Goal: Information Seeking & Learning: Learn about a topic

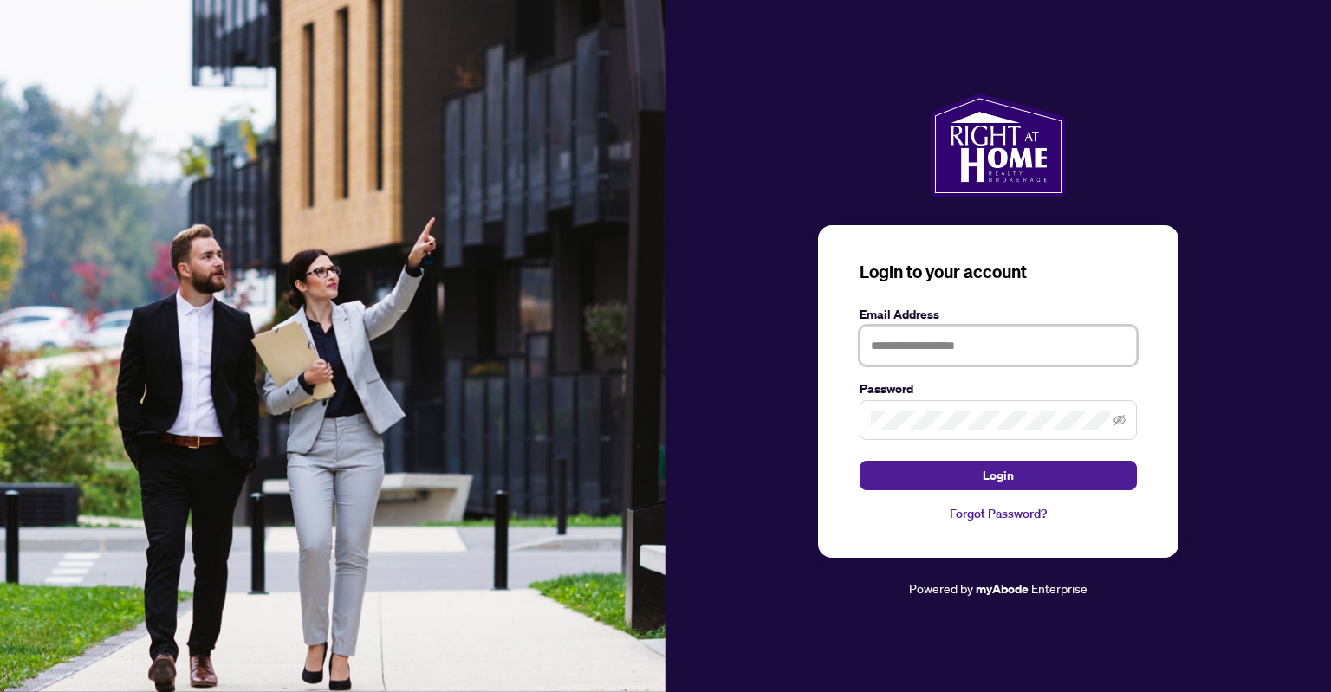
click at [939, 342] on input "text" at bounding box center [997, 346] width 277 height 40
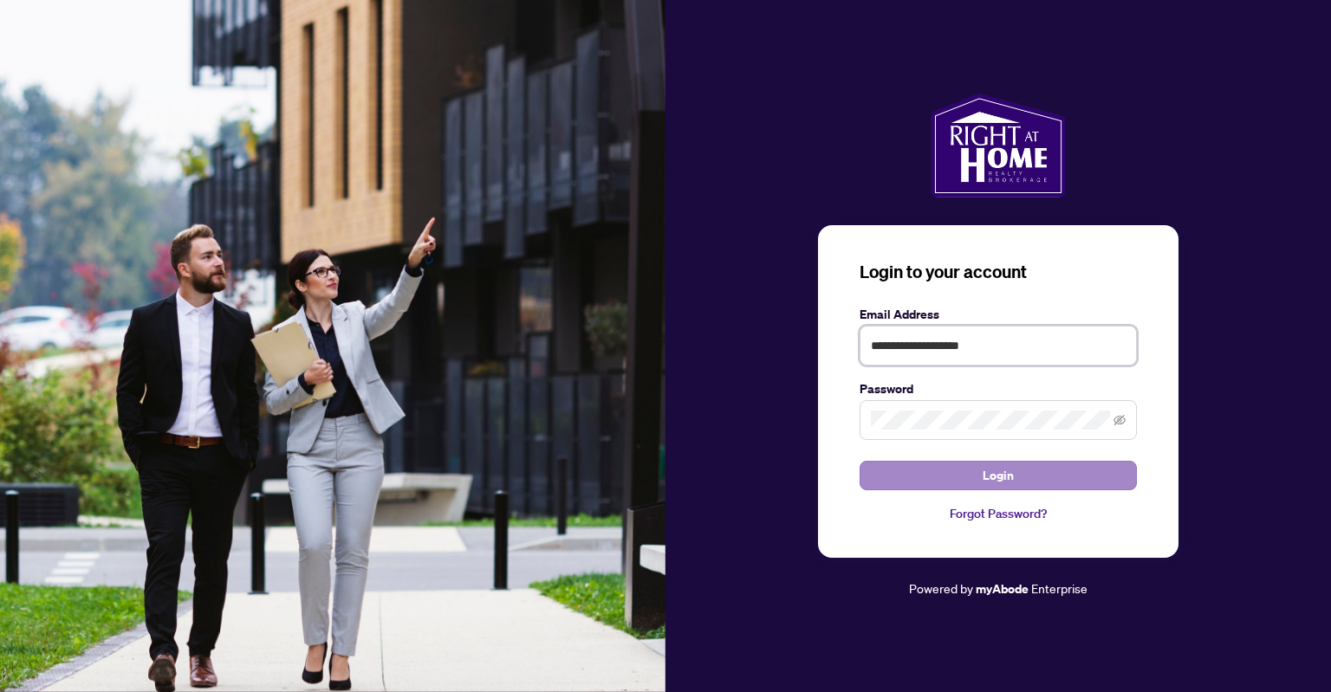
type input "**********"
click at [961, 472] on button "Login" at bounding box center [997, 475] width 277 height 29
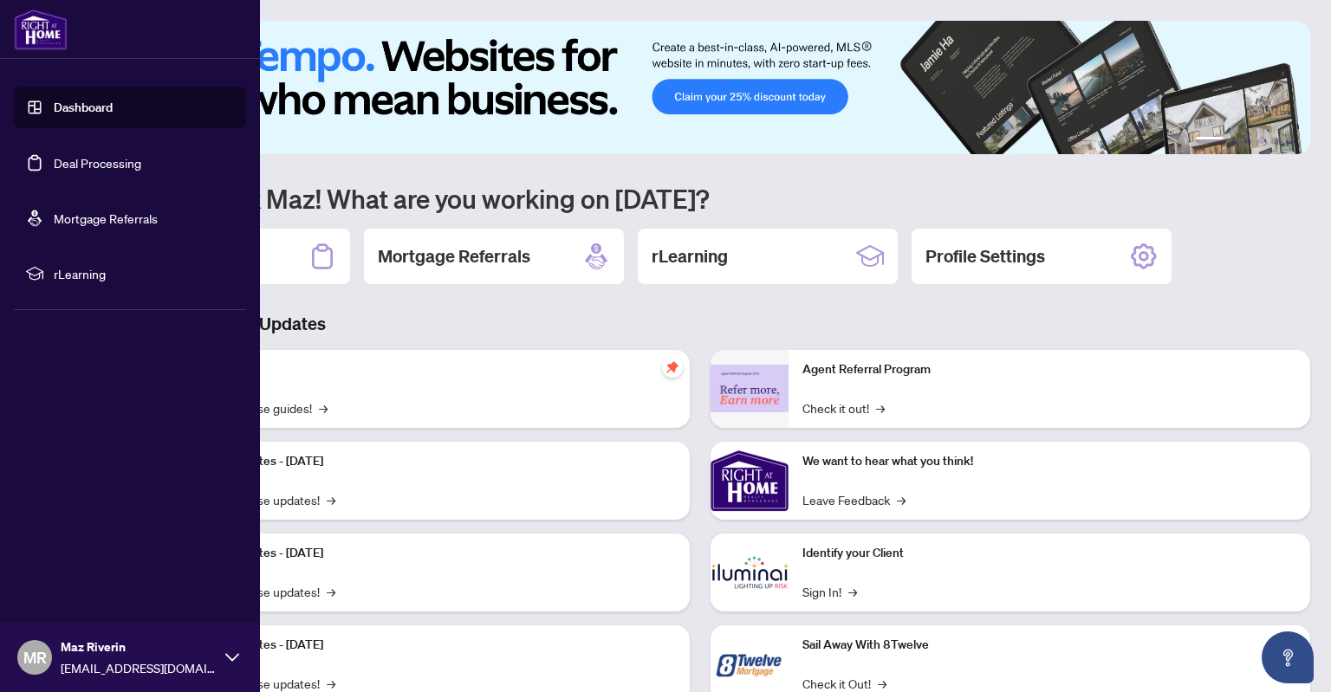
click at [85, 165] on link "Deal Processing" at bounding box center [97, 163] width 87 height 16
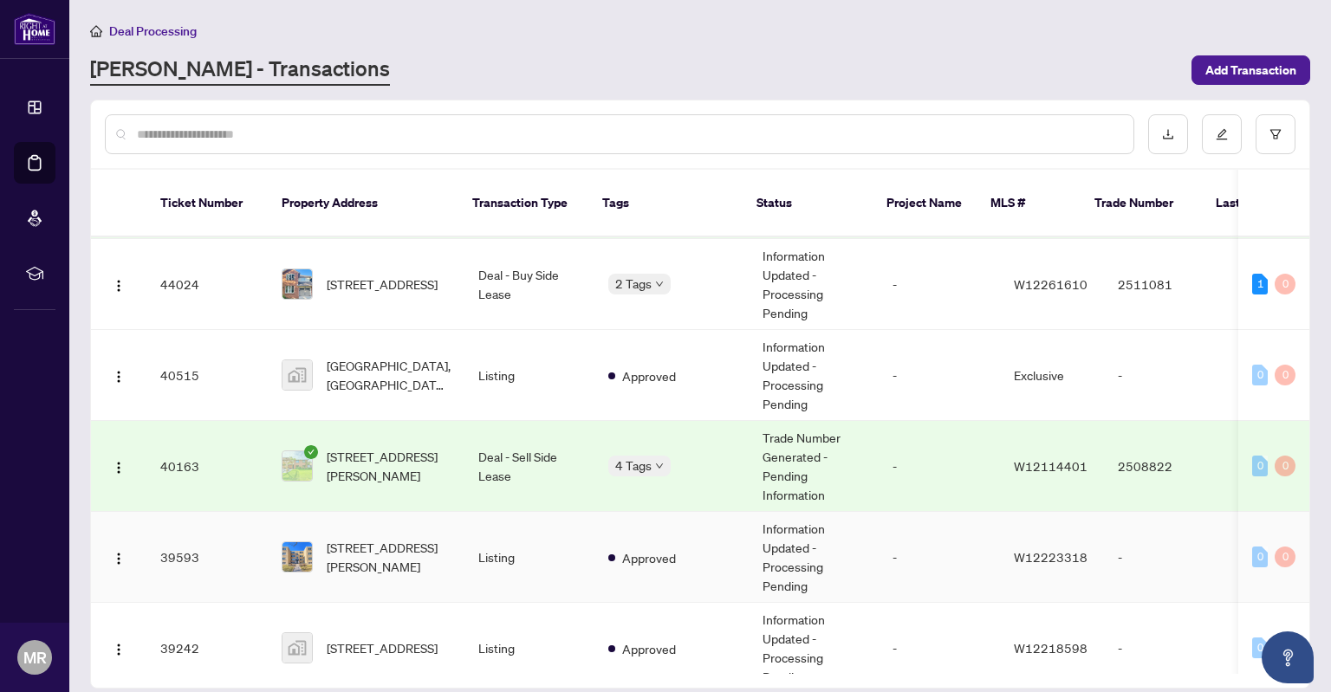
scroll to position [364, 0]
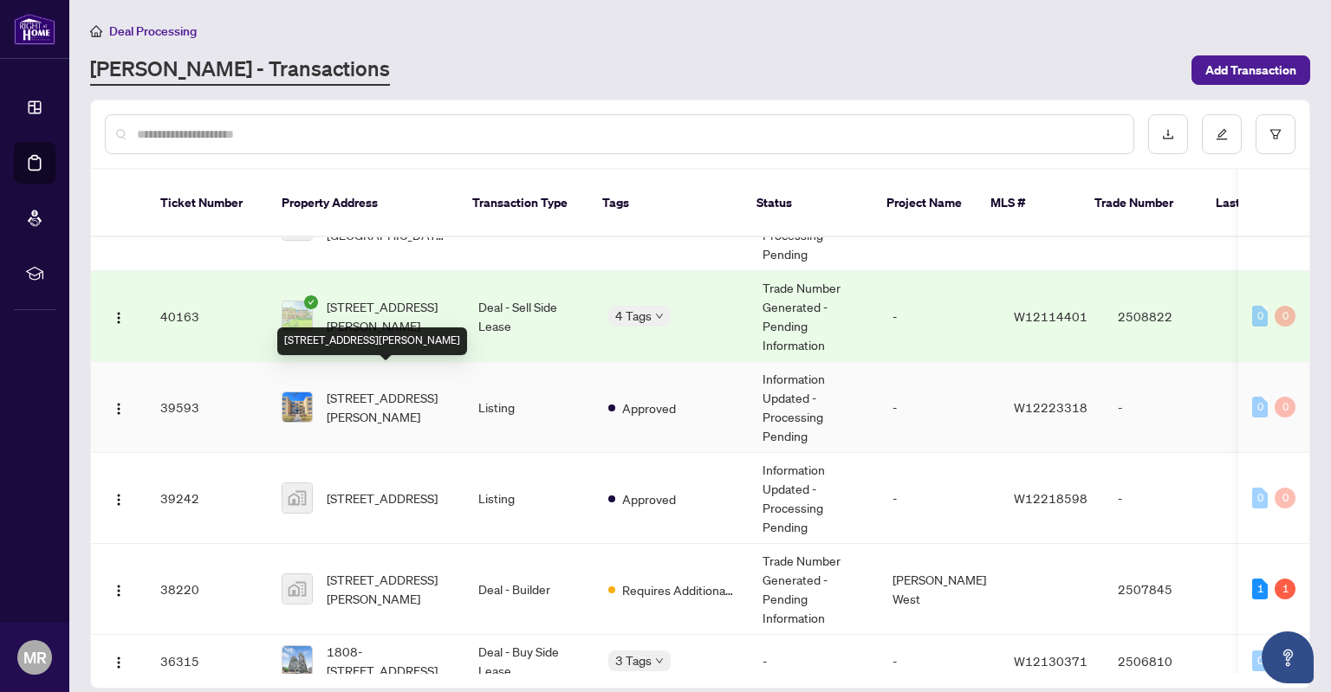
click at [414, 392] on span "[STREET_ADDRESS][PERSON_NAME]" at bounding box center [389, 407] width 124 height 38
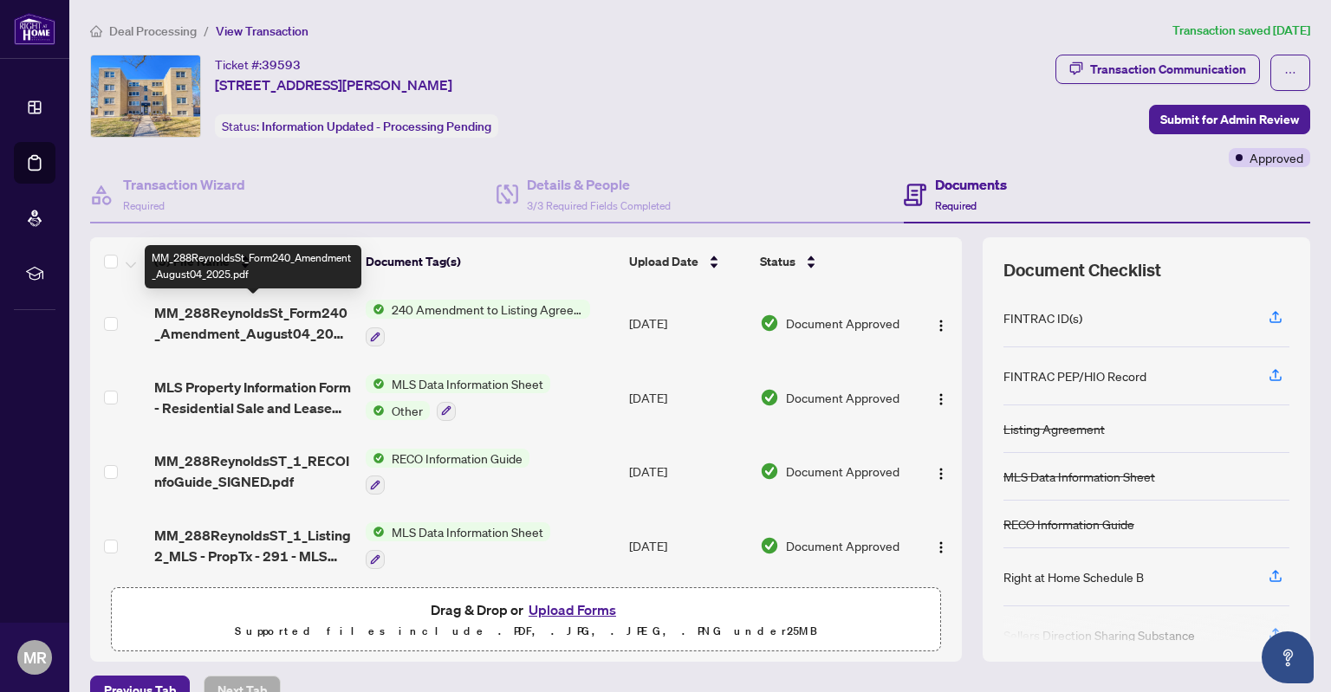
click at [303, 319] on span "MM_288ReynoldsSt_Form240_Amendment_August04_2025.pdf" at bounding box center [252, 323] width 197 height 42
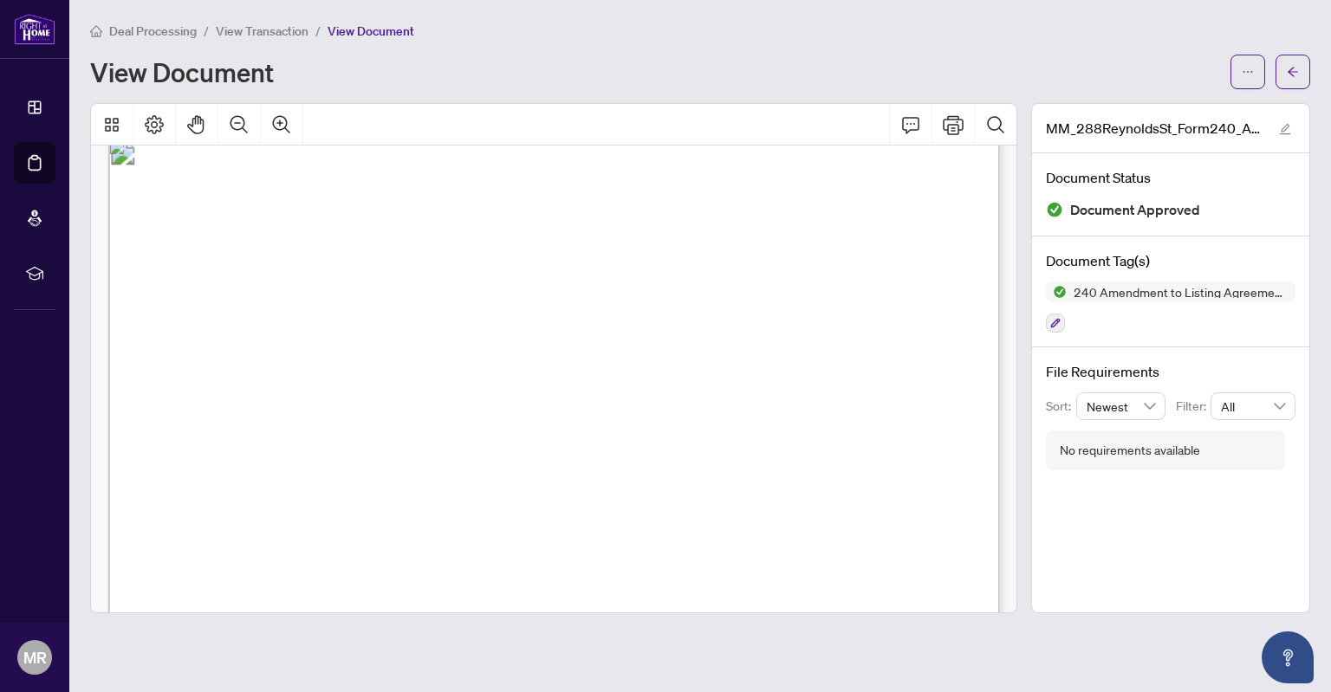
scroll to position [13, 0]
click at [1295, 62] on span "button" at bounding box center [1292, 72] width 12 height 28
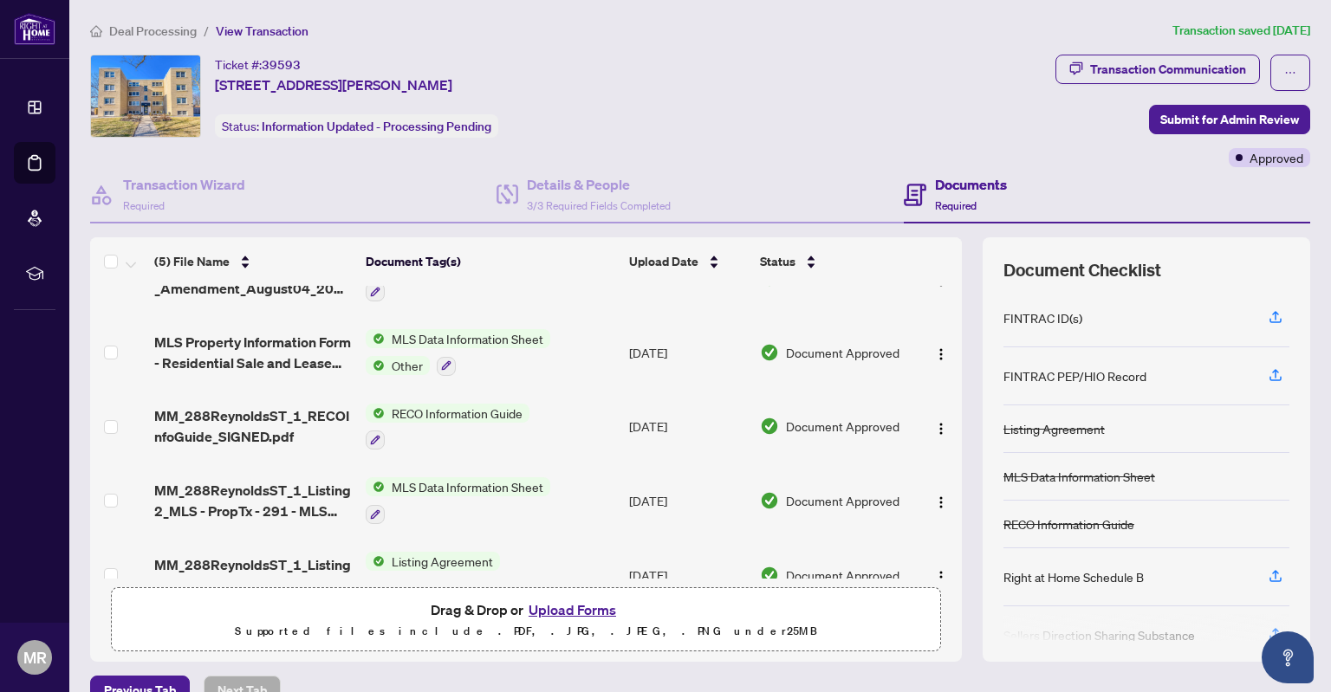
scroll to position [47, 0]
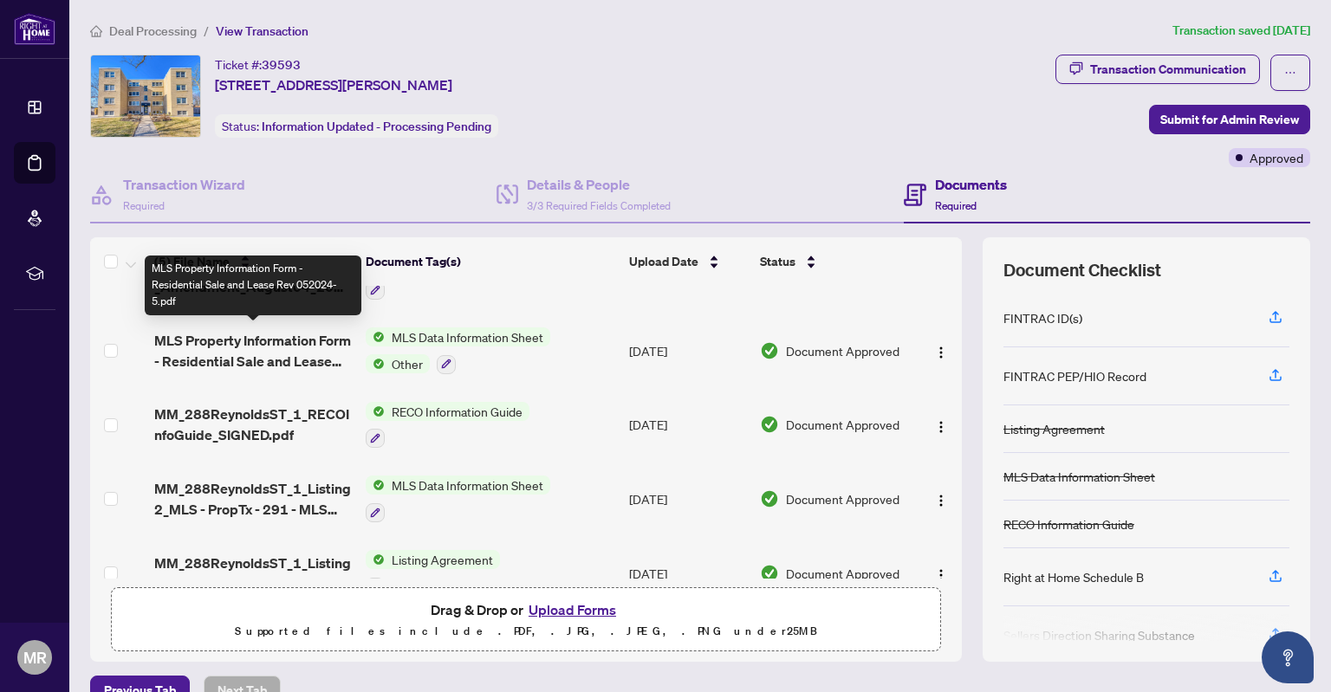
click at [244, 340] on span "MLS Property Information Form - Residential Sale and Lease Rev 052024-5.pdf" at bounding box center [252, 351] width 197 height 42
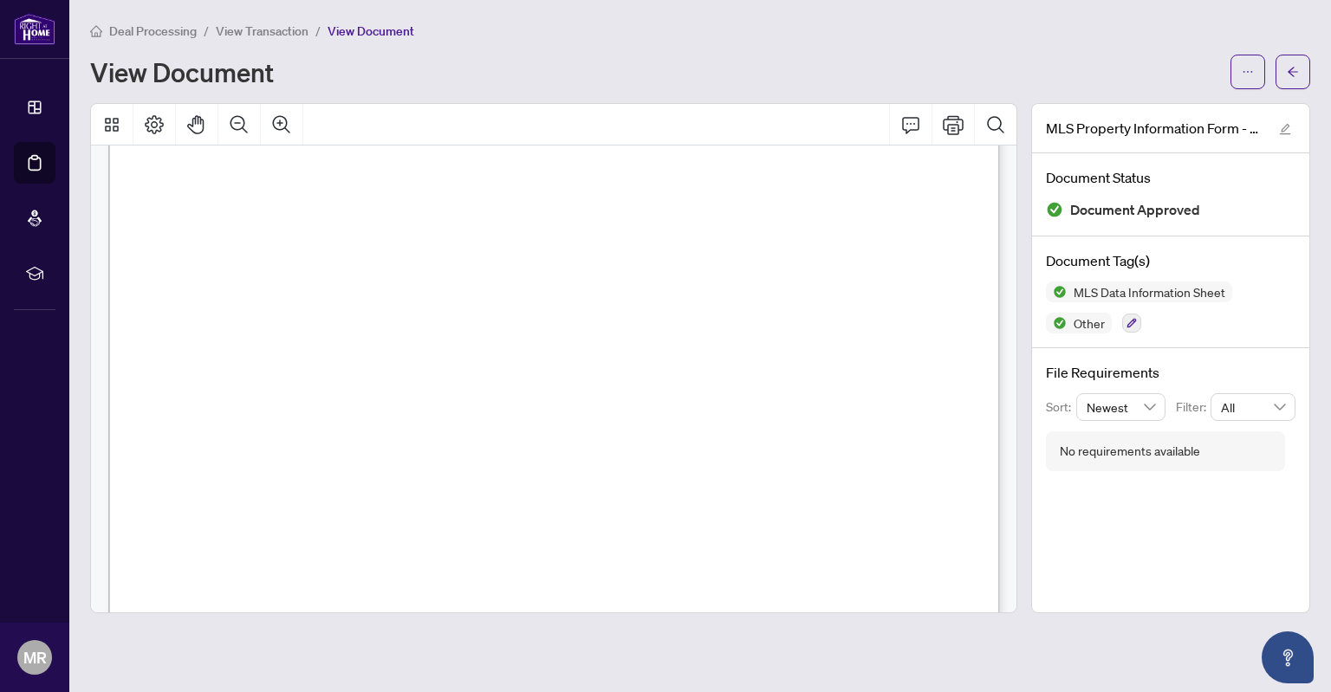
scroll to position [2741, 0]
click at [1283, 57] on button "button" at bounding box center [1292, 72] width 35 height 35
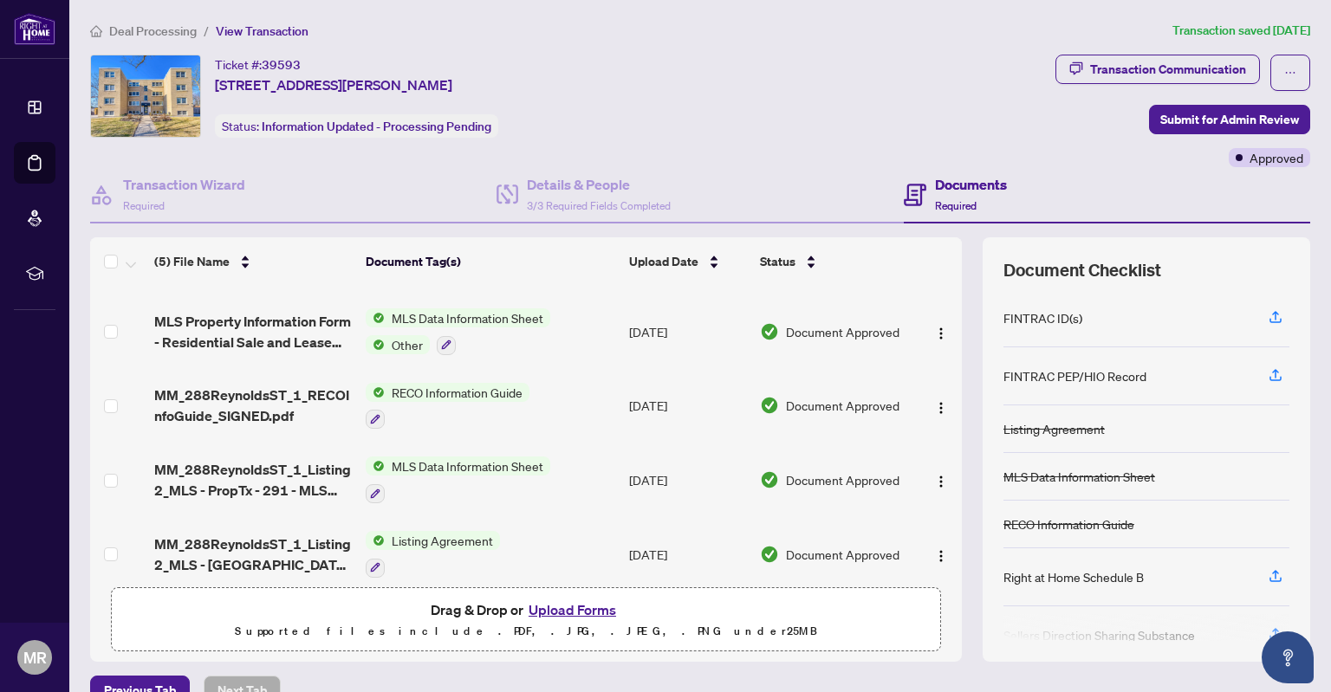
scroll to position [75, 0]
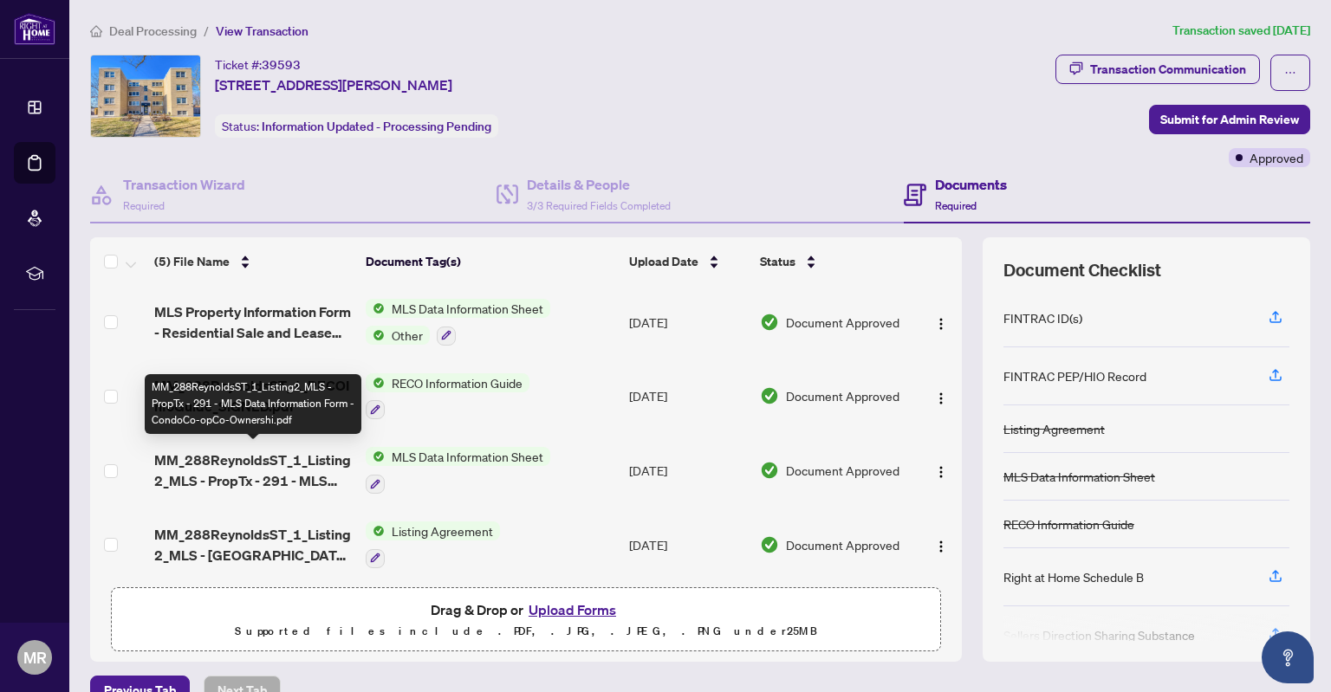
click at [252, 475] on span "MM_288ReynoldsST_1_Listing2_MLS - PropTx - 291 - MLS Data Information Form - Co…" at bounding box center [252, 471] width 197 height 42
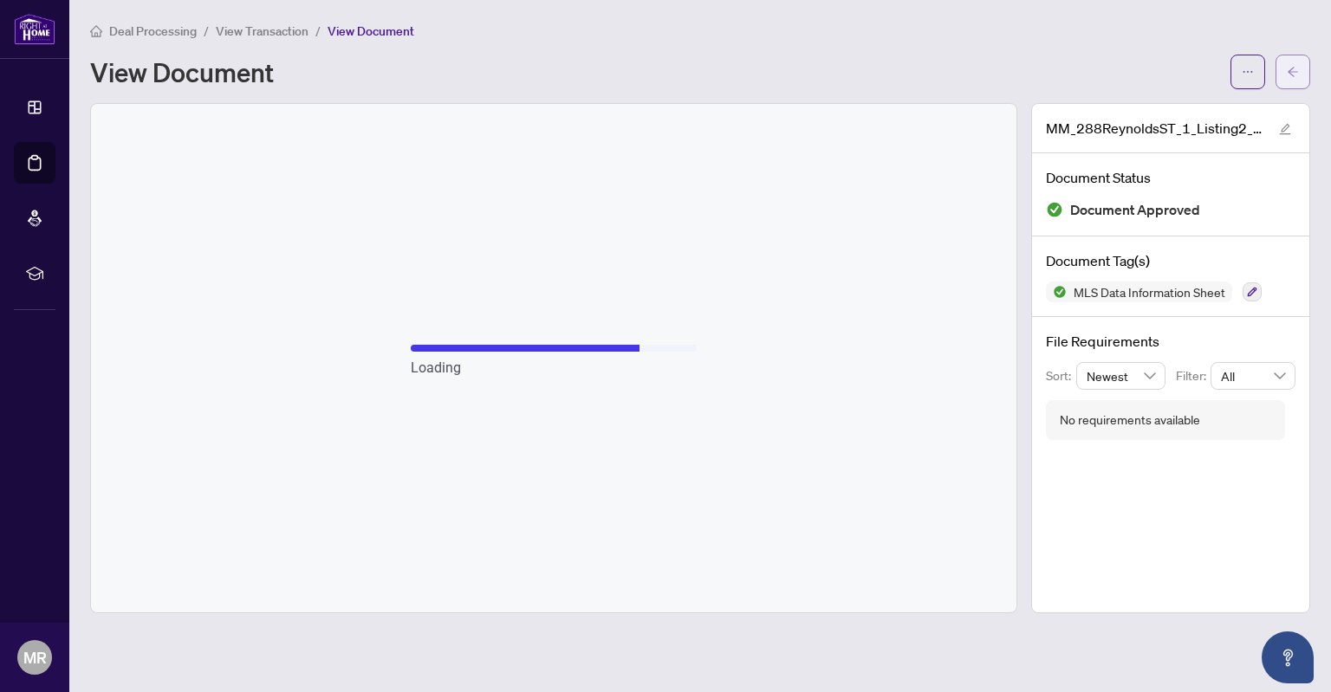
click at [1277, 71] on button "button" at bounding box center [1292, 72] width 35 height 35
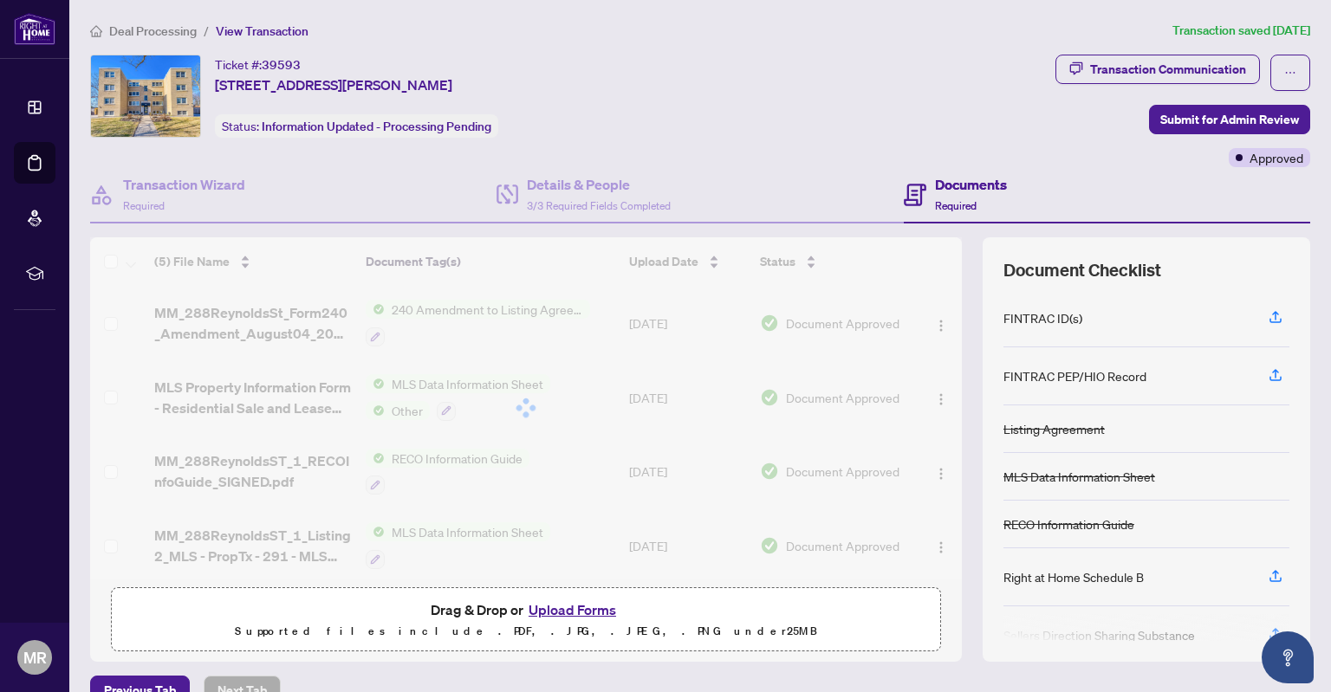
scroll to position [31, 0]
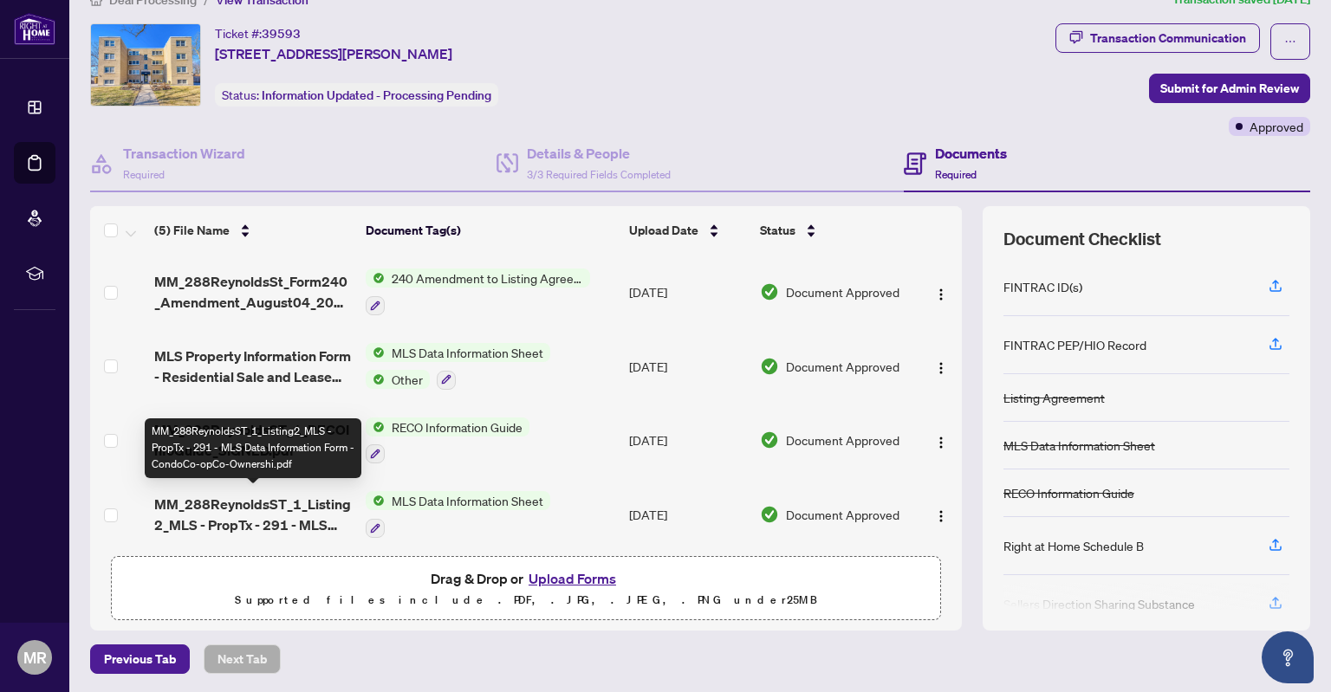
click at [257, 504] on span "MM_288ReynoldsST_1_Listing2_MLS - PropTx - 291 - MLS Data Information Form - Co…" at bounding box center [252, 515] width 197 height 42
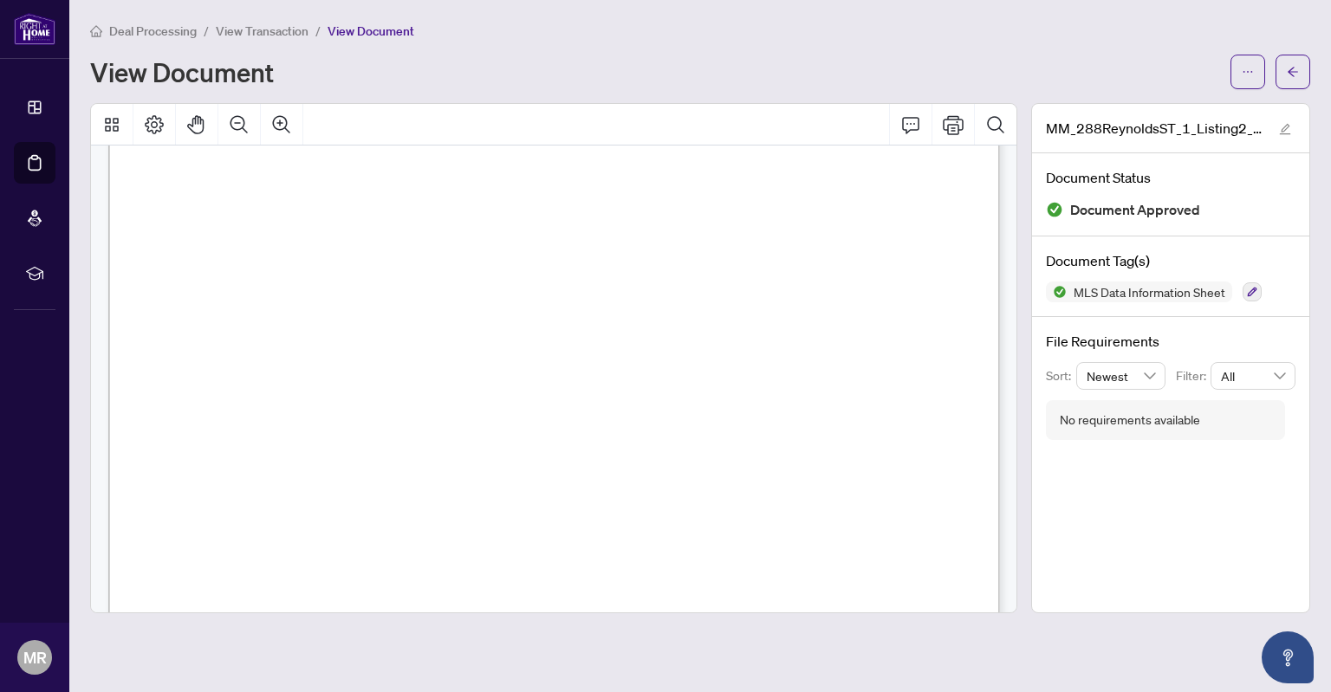
scroll to position [655, 0]
click at [1279, 77] on button "button" at bounding box center [1292, 72] width 35 height 35
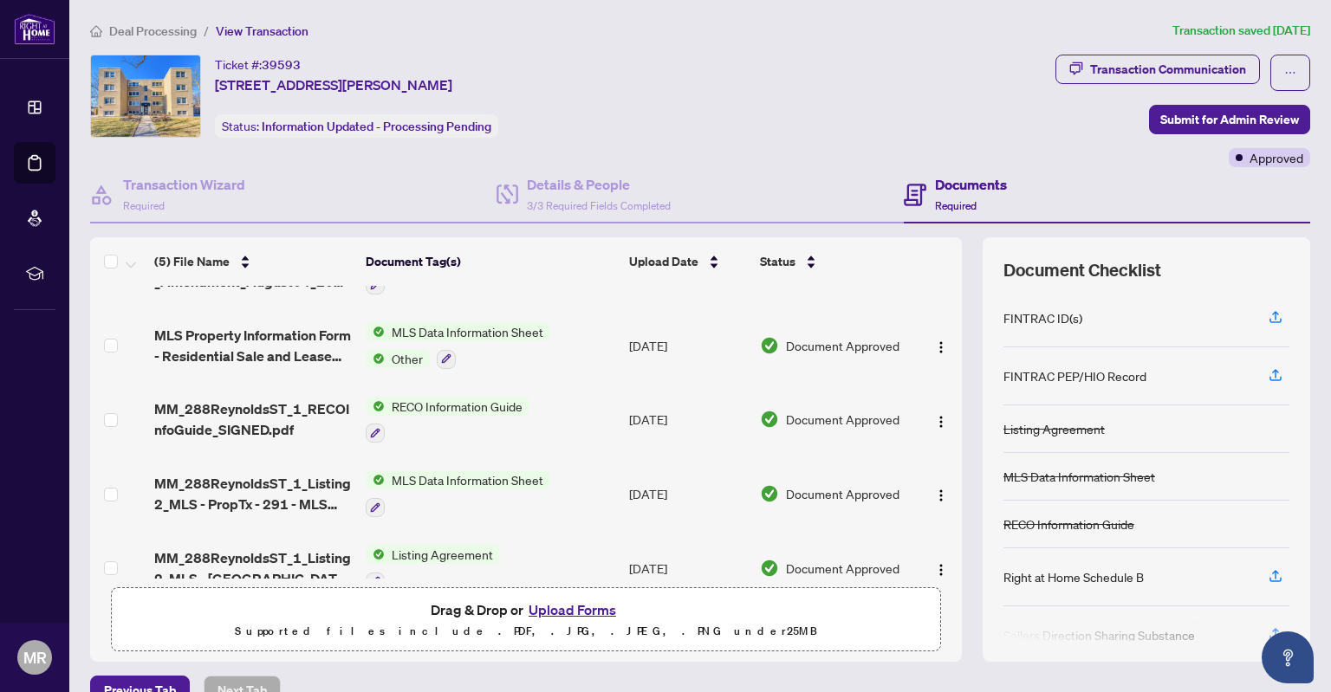
scroll to position [75, 0]
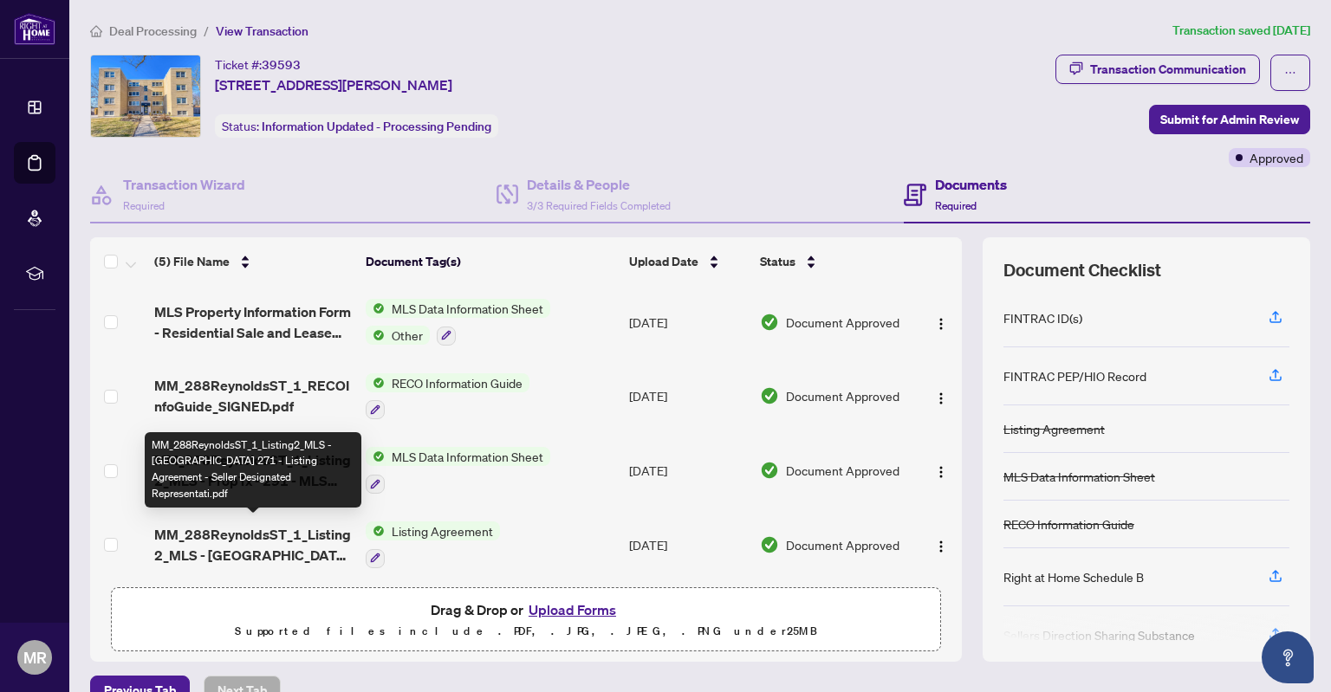
click at [272, 524] on span "MM_288ReynoldsST_1_Listing2_MLS - [GEOGRAPHIC_DATA] 271 - Listing Agreement - S…" at bounding box center [252, 545] width 197 height 42
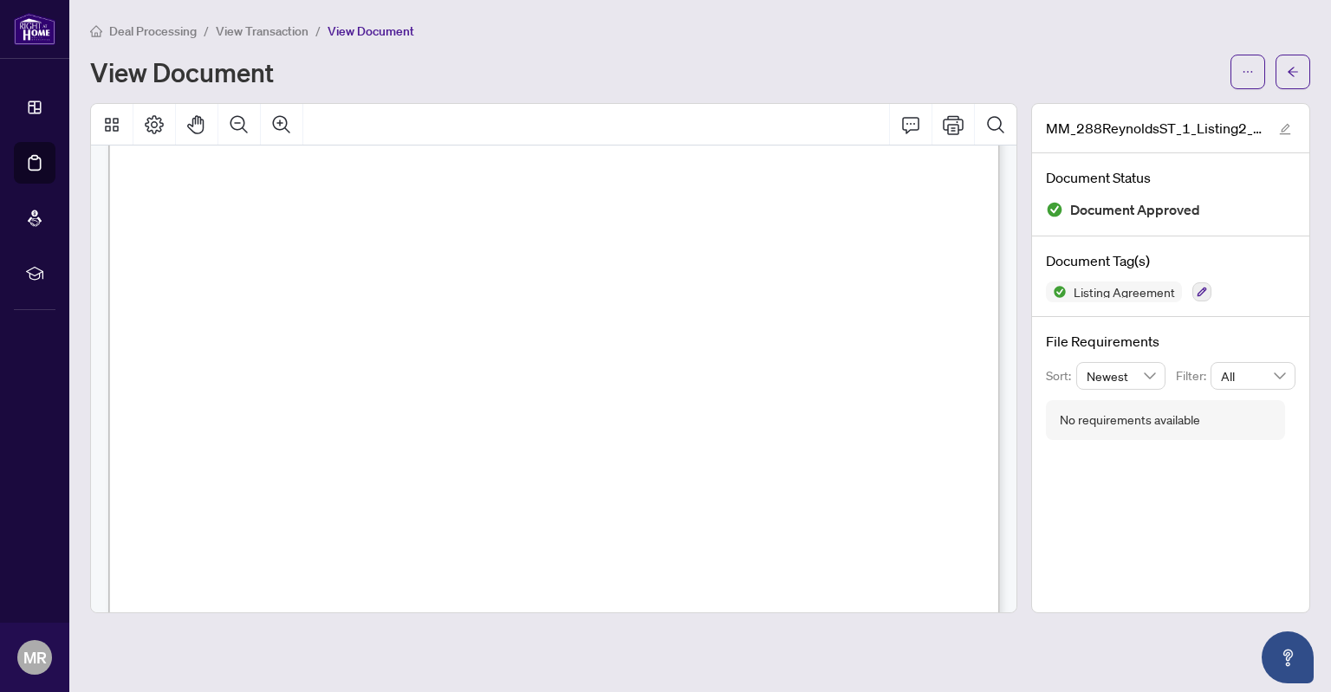
scroll to position [291, 0]
